Goal: Check status

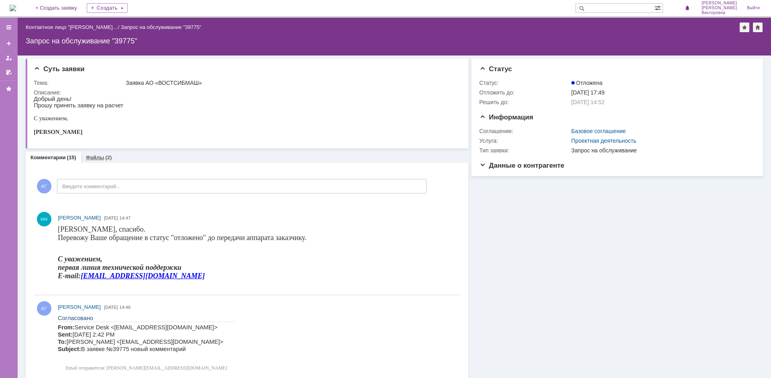
click at [95, 158] on link "Файлы" at bounding box center [95, 157] width 18 height 6
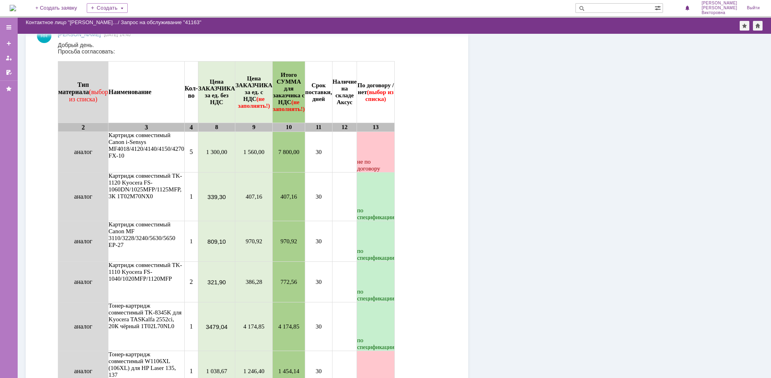
scroll to position [574, 0]
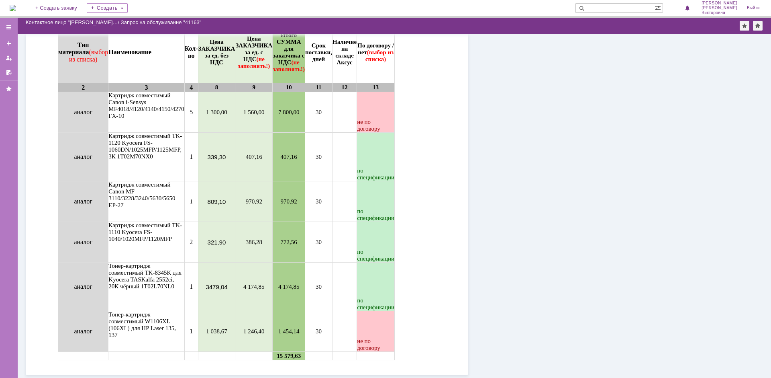
drag, startPoint x: 737, startPoint y: 129, endPoint x: 742, endPoint y: 3, distance: 125.8
